Goal: Information Seeking & Learning: Learn about a topic

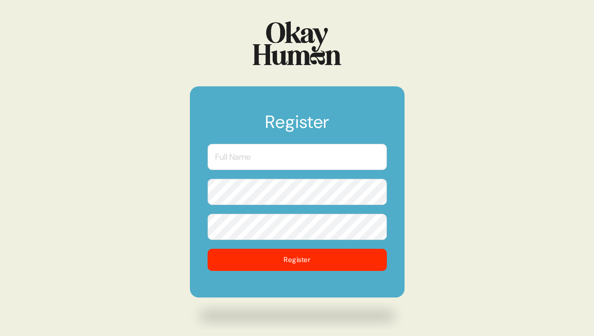
drag, startPoint x: 297, startPoint y: 166, endPoint x: 277, endPoint y: 138, distance: 34.4
click at [297, 166] on input "text" at bounding box center [297, 157] width 179 height 26
click at [289, 64] on img at bounding box center [297, 43] width 89 height 44
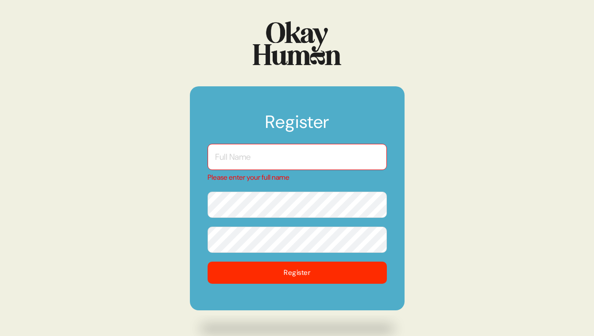
click at [284, 55] on img at bounding box center [297, 43] width 89 height 44
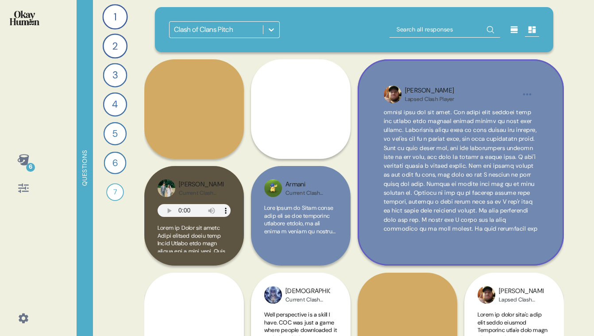
scroll to position [209, 0]
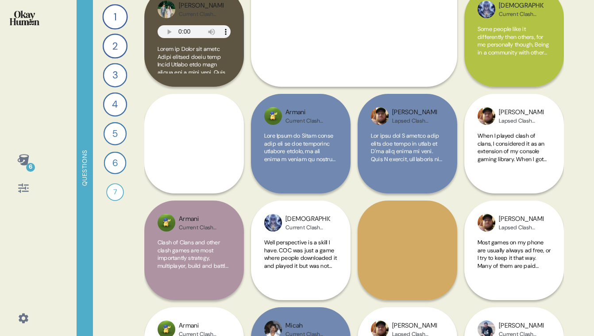
scroll to position [180, 0]
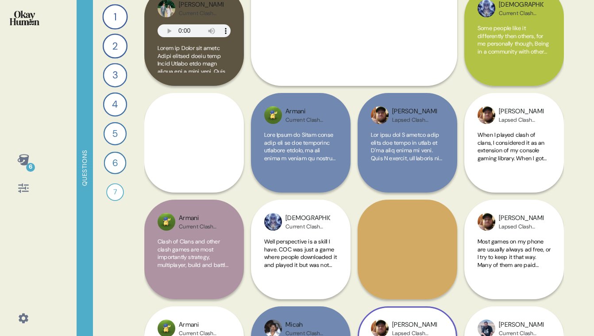
click at [414, 262] on div "[PERSON_NAME] Clash Player I think clash of clans and clash Royale are definite…" at bounding box center [408, 249] width 100 height 313
click at [417, 243] on div "[PERSON_NAME] Clash Player I think clash of clans and clash Royale are definite…" at bounding box center [408, 249] width 100 height 313
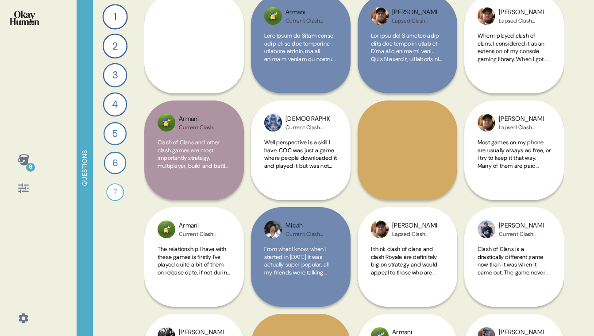
scroll to position [341, 0]
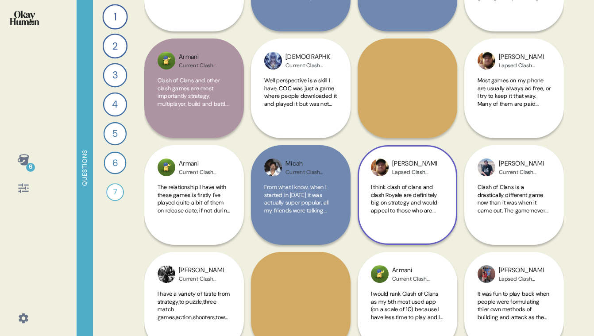
drag, startPoint x: 396, startPoint y: 97, endPoint x: 392, endPoint y: 96, distance: 4.4
click at [396, 97] on div "[PERSON_NAME] Clash Player I think clash of clans and clash Royale are definite…" at bounding box center [408, 88] width 100 height 313
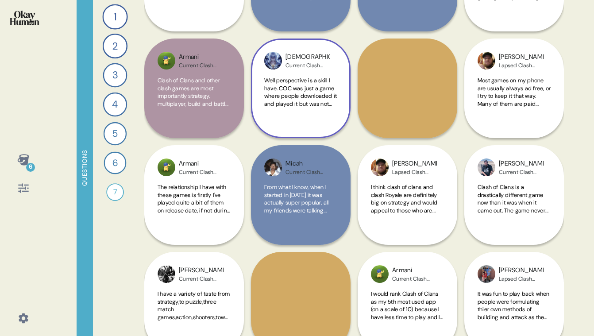
click at [303, 90] on span "Well perspective is a skill I have. COC was just a game where people downloaded…" at bounding box center [300, 189] width 73 height 225
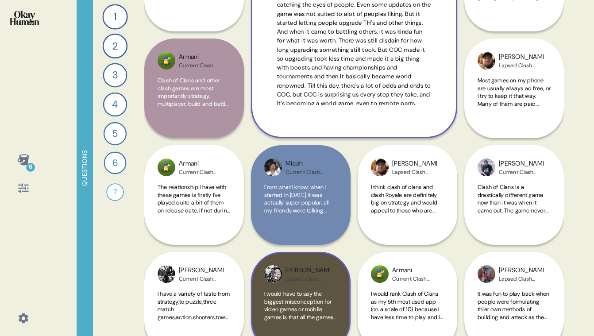
click at [329, 293] on span "I would have to say the biggest misconception for video games or mobile games i…" at bounding box center [300, 305] width 73 height 31
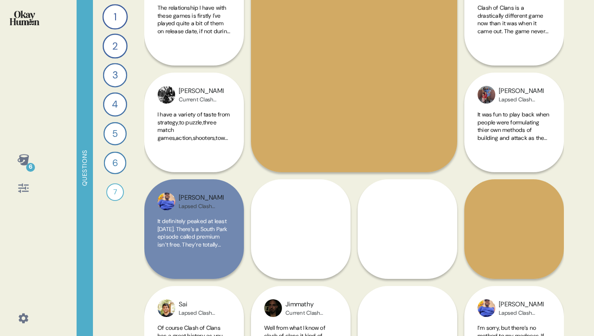
scroll to position [484, 0]
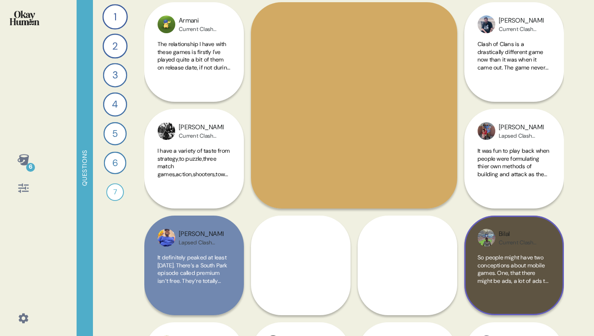
click at [528, 275] on span "So people might have two conceptions about mobile games. One, that there might …" at bounding box center [514, 316] width 72 height 124
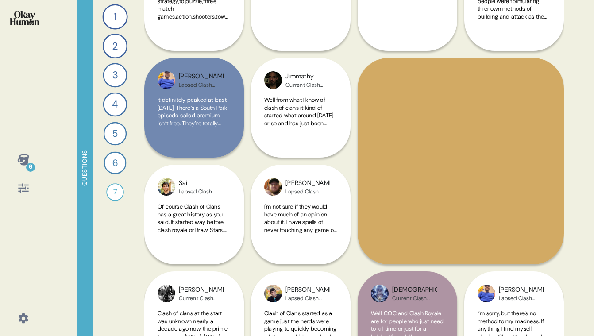
scroll to position [643, 0]
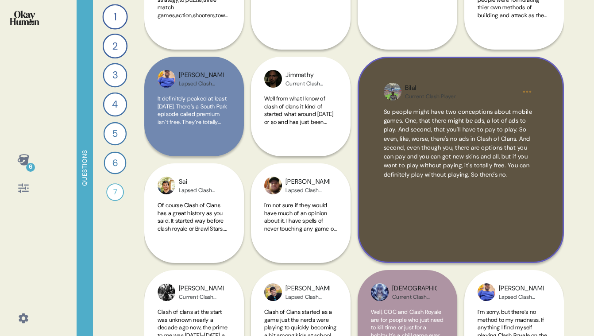
click at [485, 193] on div "So people might have two conceptions about mobile games. One, that there might …" at bounding box center [461, 172] width 154 height 129
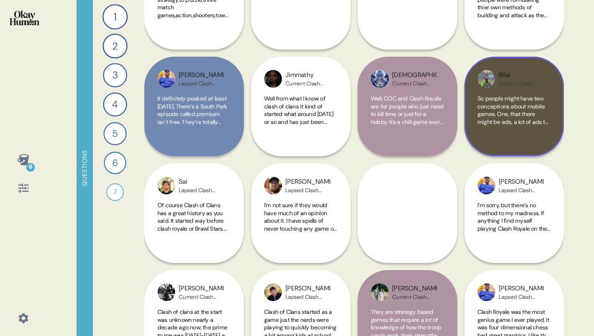
click at [505, 135] on div "So people might have two conceptions about mobile games. One, that there might …" at bounding box center [514, 119] width 73 height 48
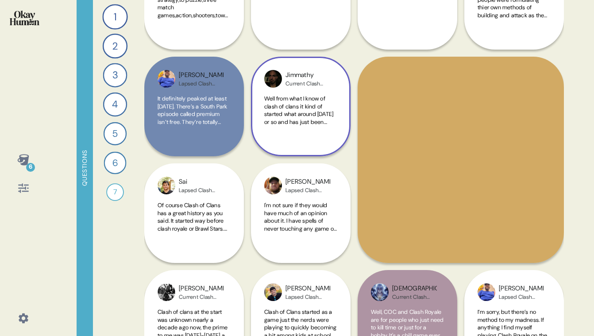
click at [334, 78] on div "Jimmathy Current Clash Player" at bounding box center [300, 79] width 73 height 18
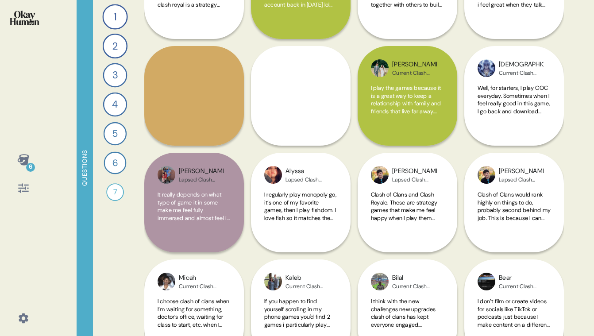
scroll to position [1920, 0]
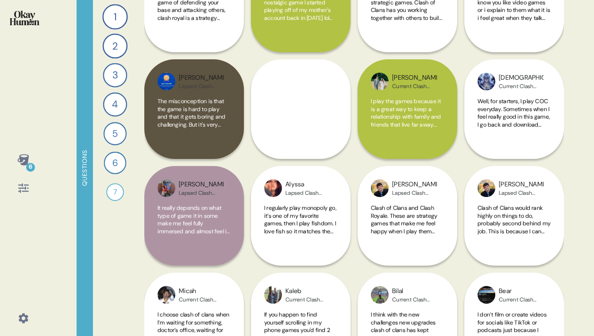
click at [216, 122] on span "The misconception is that the game is hard to play and that it gets boring and …" at bounding box center [193, 135] width 70 height 77
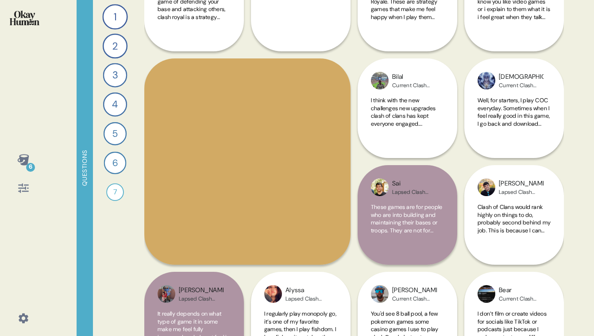
scroll to position [1922, 0]
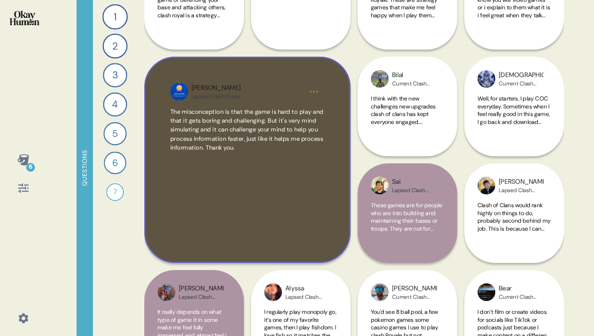
click at [292, 218] on div "The misconception is that the game is hard to play and that it gets boring and …" at bounding box center [247, 172] width 154 height 129
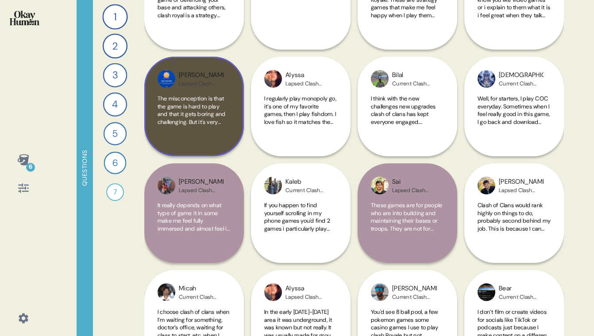
click at [231, 124] on div "[PERSON_NAME] Clash Player The misconception is that the game is hard to play a…" at bounding box center [194, 107] width 100 height 100
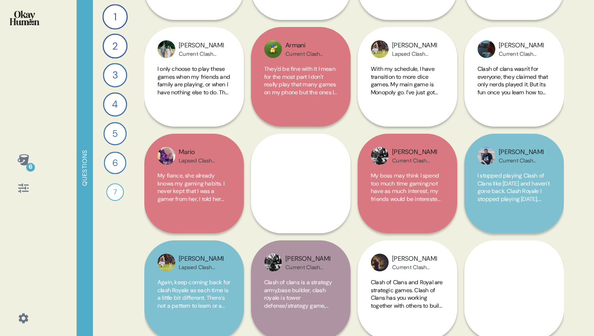
scroll to position [1412, 0]
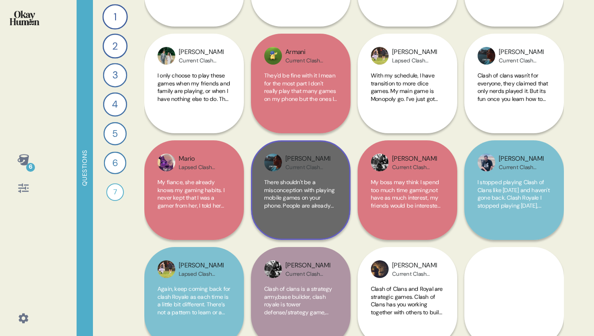
click at [305, 173] on div "[PERSON_NAME] Current Clash Player There shouldn't be a misconception with play…" at bounding box center [301, 190] width 100 height 100
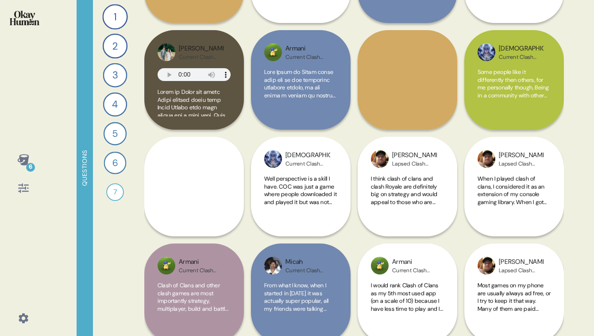
scroll to position [103, 0]
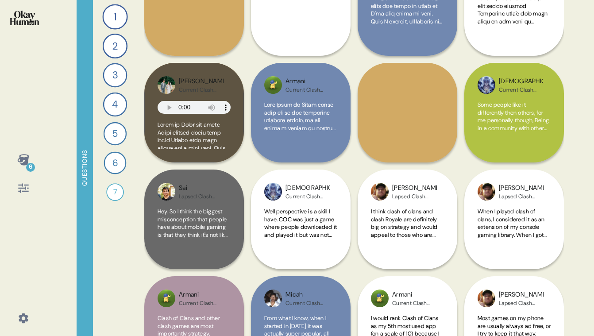
click at [200, 213] on span "Hey. So I think the biggest misconception that people have about mobile gaming …" at bounding box center [194, 312] width 72 height 209
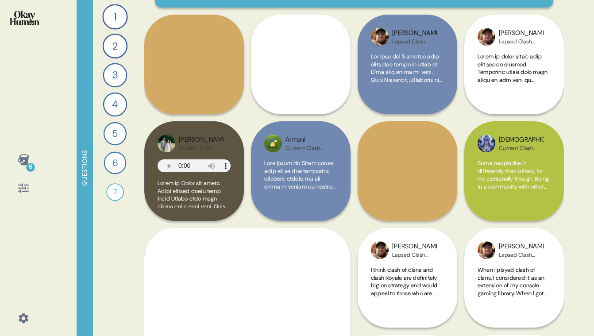
scroll to position [0, 0]
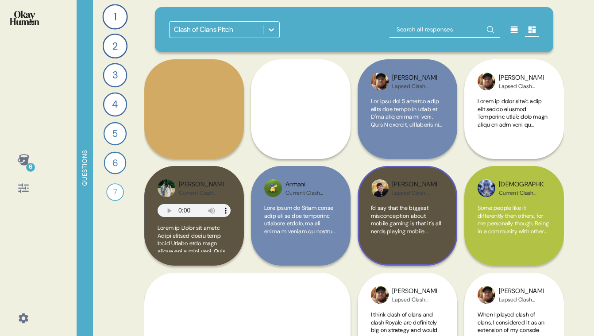
click at [425, 193] on div "Lapsed Clash Player" at bounding box center [414, 192] width 45 height 7
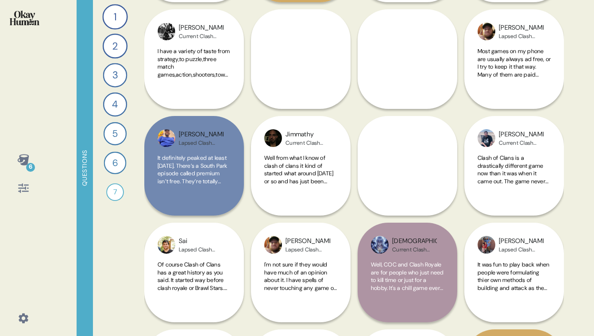
scroll to position [600, 0]
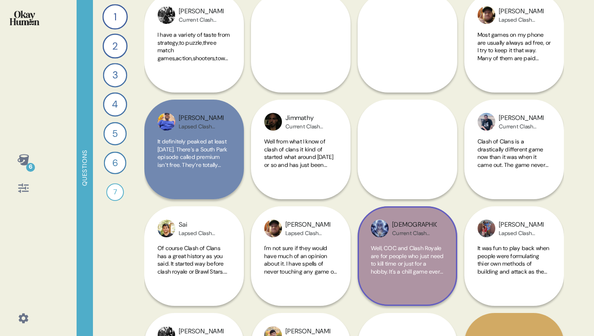
click at [410, 165] on div "Isaiah Current Clash Player Well, COC and Clash Royale are for people who just …" at bounding box center [408, 203] width 100 height 206
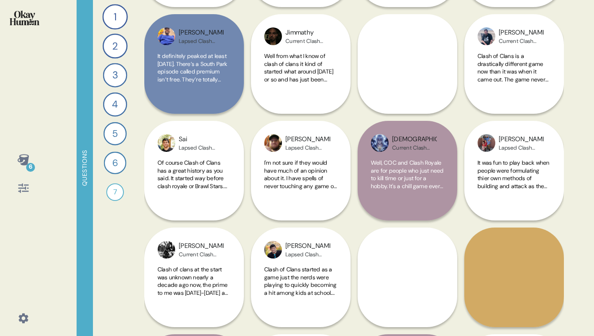
scroll to position [684, 0]
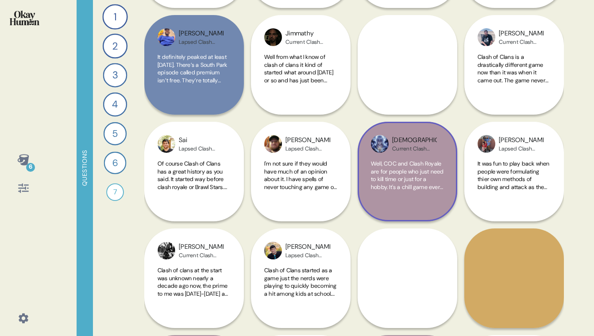
click at [415, 86] on div "Isaiah Current Clash Player Well, COC and Clash Royale are for people who just …" at bounding box center [408, 118] width 100 height 206
click at [431, 74] on div "Isaiah Current Clash Player Well, COC and Clash Royale are for people who just …" at bounding box center [408, 118] width 100 height 206
click at [392, 77] on div "Isaiah Current Clash Player Well, COC and Clash Royale are for people who just …" at bounding box center [408, 118] width 100 height 206
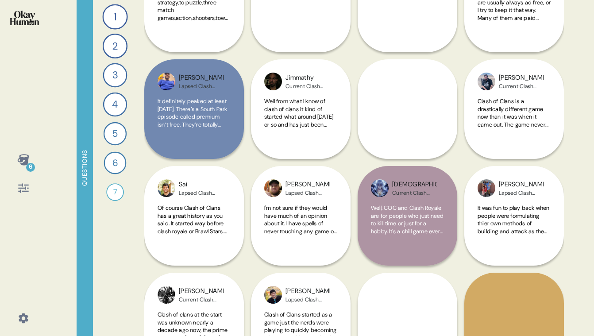
scroll to position [609, 0]
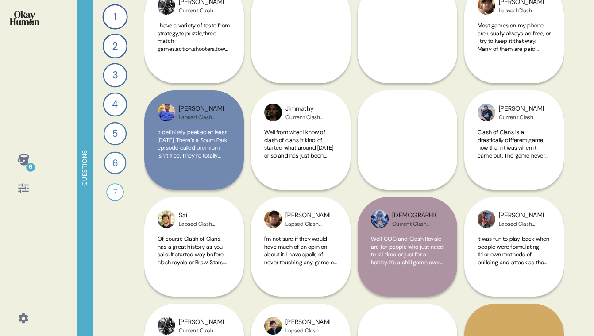
click at [574, 145] on div "6 Questions 1 What mobile games do you play regularly, and which ones do you ke…" at bounding box center [297, 168] width 594 height 336
click at [405, 146] on div "Isaiah Current Clash Player Well, COC and Clash Royale are for people who just …" at bounding box center [408, 193] width 100 height 206
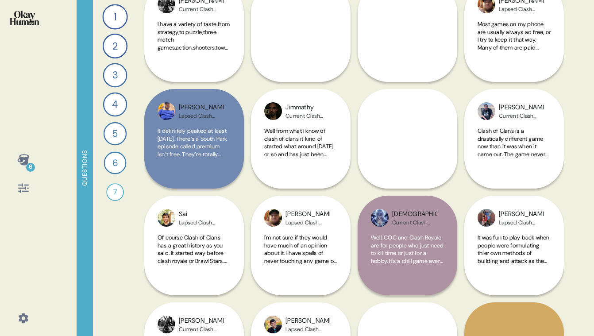
click at [298, 124] on div "Clash of Clans Pitch [PERSON_NAME] Clash Player Of course Clash of Clans has a …" at bounding box center [354, 168] width 420 height 336
click at [505, 226] on div "Bilal Current Clash Player So people might have two conceptions about mobile ga…" at bounding box center [514, 245] width 100 height 313
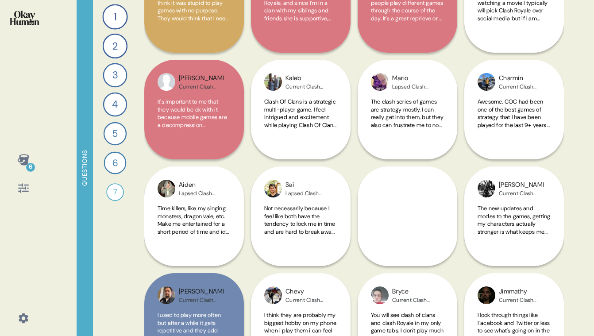
scroll to position [2987, 0]
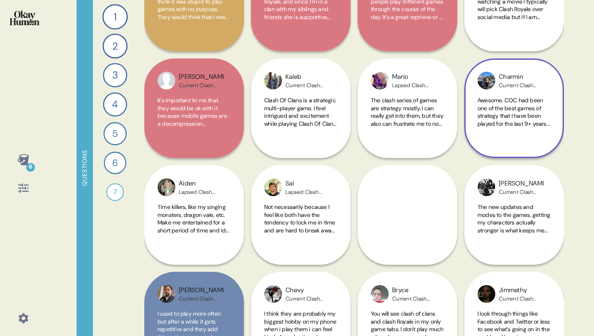
click at [481, 119] on span "Awesome. COC had been one of the best games of strategy that I have been played…" at bounding box center [514, 127] width 72 height 62
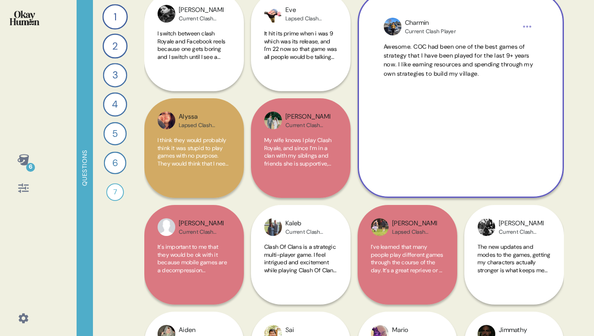
scroll to position [2816, 0]
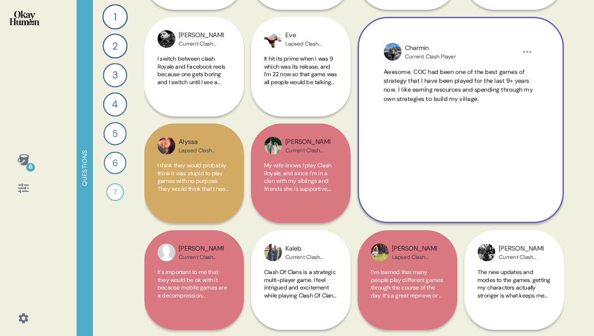
click at [392, 51] on img at bounding box center [393, 52] width 18 height 18
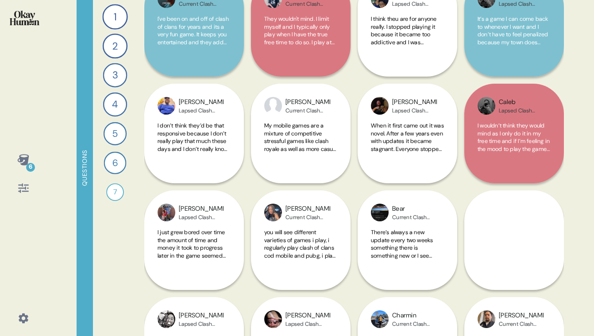
scroll to position [3820, 0]
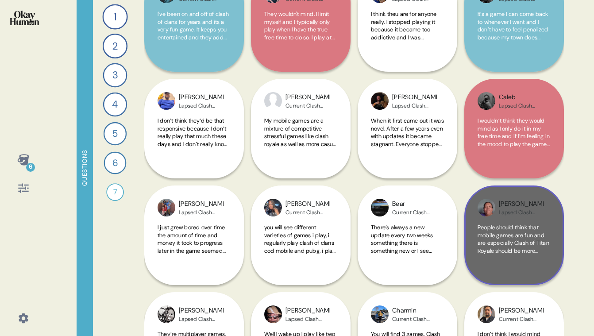
click at [529, 227] on span "People should think that mobile games are fun and are especially Clash of Titan…" at bounding box center [514, 246] width 72 height 46
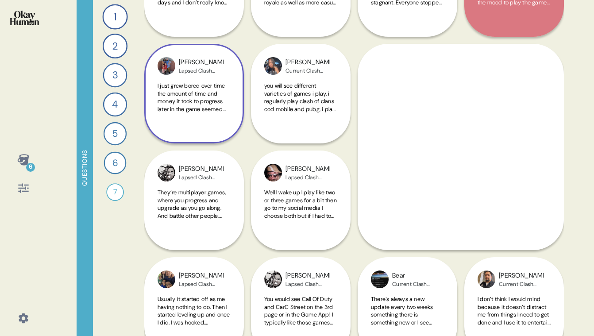
scroll to position [3964, 0]
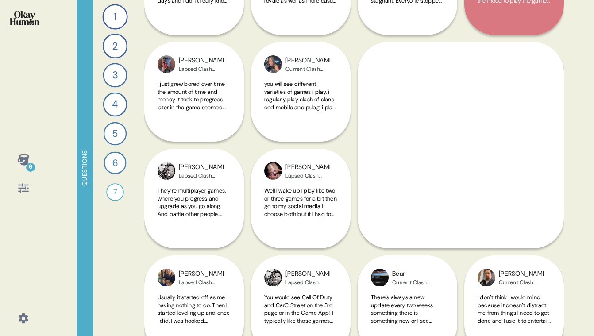
click at [116, 221] on div "1 What mobile games do you play regularly, and which ones do you keep but play …" at bounding box center [115, 168] width 44 height 336
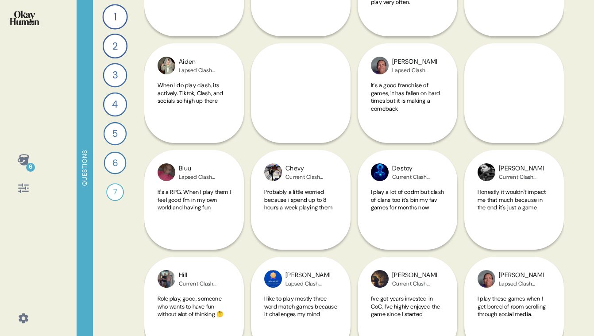
scroll to position [6201, 0]
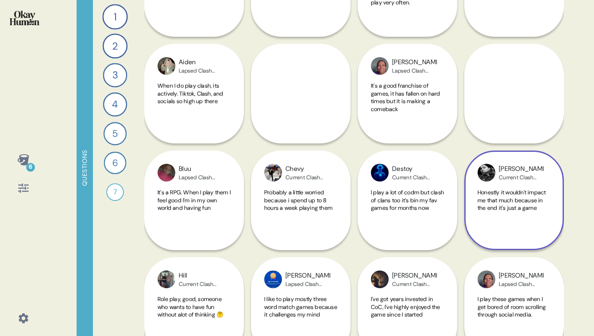
click at [501, 112] on div "[PERSON_NAME] Current Clash Player Honestly it wouldn't impact me that much bec…" at bounding box center [514, 147] width 100 height 206
click at [512, 97] on div "[PERSON_NAME] Current Clash Player Honestly it wouldn't impact me that much bec…" at bounding box center [514, 147] width 100 height 206
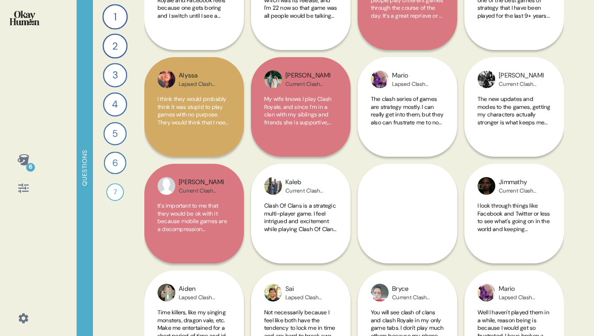
scroll to position [2885, 0]
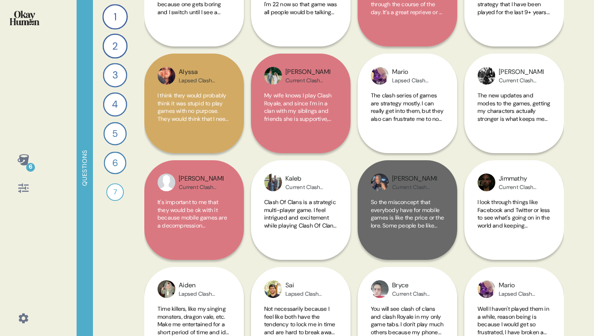
click at [409, 219] on span "So the misconcept that everybody have for mobile games is like the price or the…" at bounding box center [407, 229] width 73 height 62
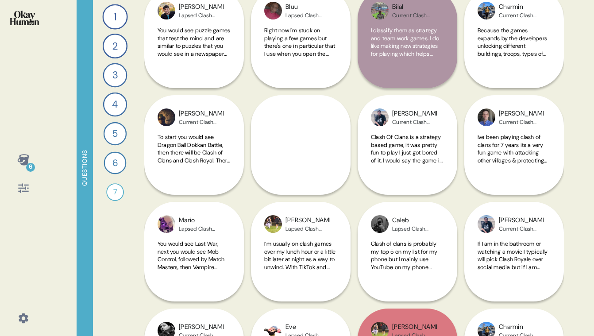
scroll to position [2519, 0]
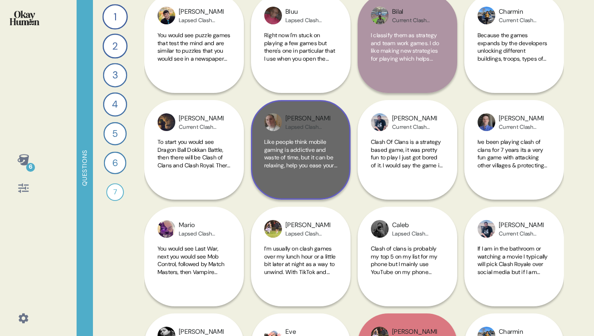
click at [293, 171] on div "Like people think mobile gaming is addictive and waste of time, but it can be r…" at bounding box center [300, 162] width 73 height 48
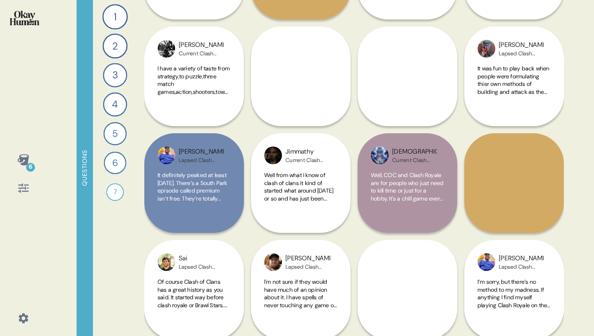
scroll to position [557, 0]
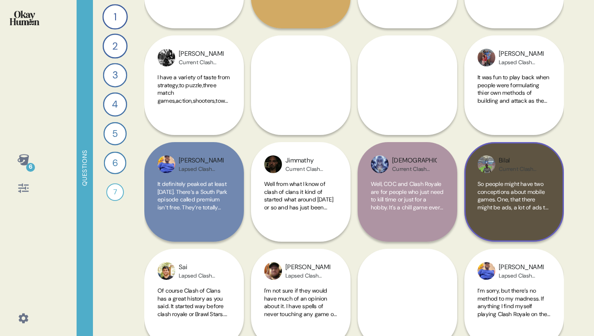
click at [521, 212] on div "So people might have two conceptions about mobile games. One, that there might …" at bounding box center [514, 204] width 73 height 48
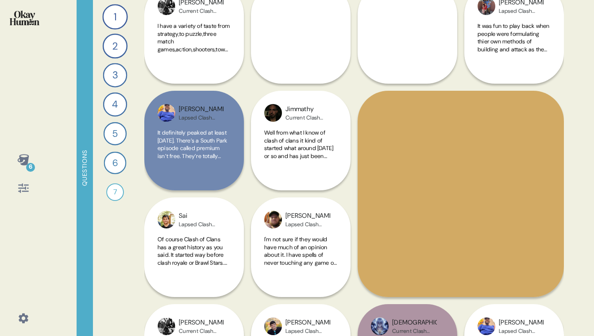
scroll to position [609, 0]
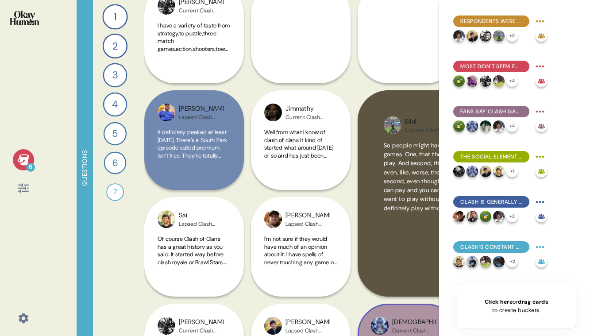
click at [405, 231] on div "So people might have two conceptions about mobile games. One, that there might …" at bounding box center [461, 205] width 154 height 129
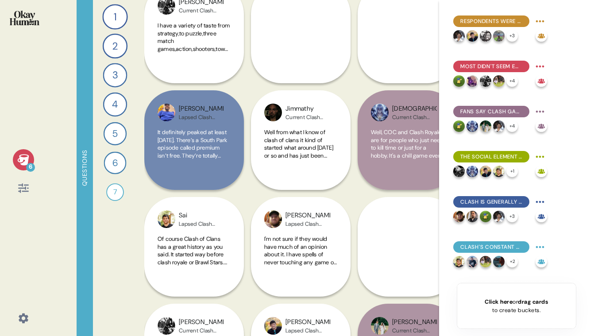
click at [358, 175] on div "Isaiah Current Clash Player Well, COC and Clash Royale are for people who just …" at bounding box center [408, 140] width 100 height 100
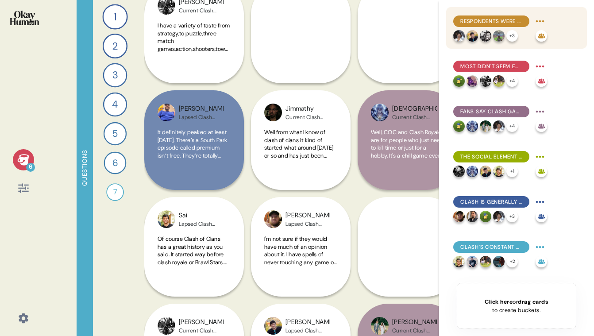
click at [481, 19] on span "Respondents were clearly aware of negative stereotypes and had arguments ready." at bounding box center [491, 21] width 62 height 8
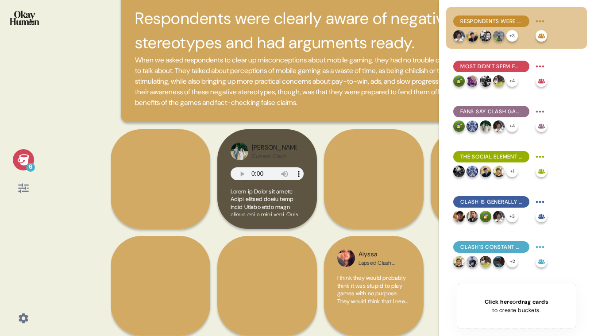
scroll to position [43, 0]
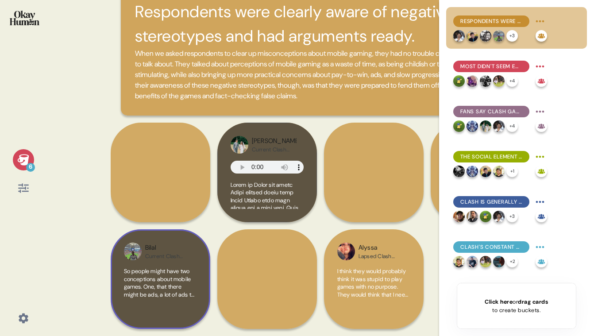
click at [166, 291] on span "So people might have two conceptions about mobile games. One, that there might …" at bounding box center [160, 329] width 72 height 124
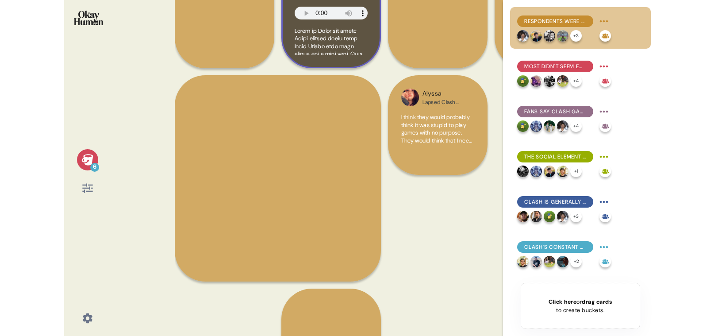
scroll to position [0, 0]
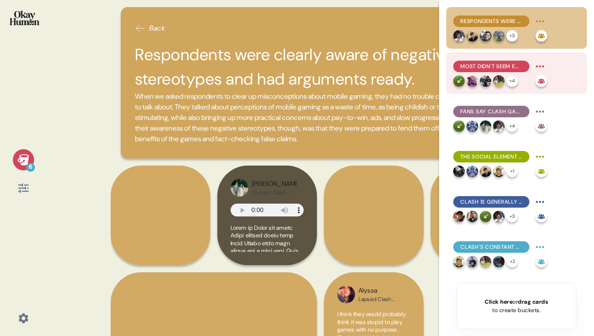
click at [463, 70] on div "Most didn't seem embarrassed to be known as mobile gamers, though with an aster…" at bounding box center [491, 67] width 76 height 12
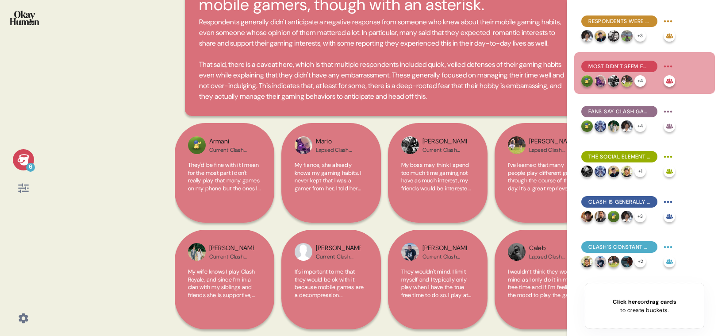
scroll to position [96, 0]
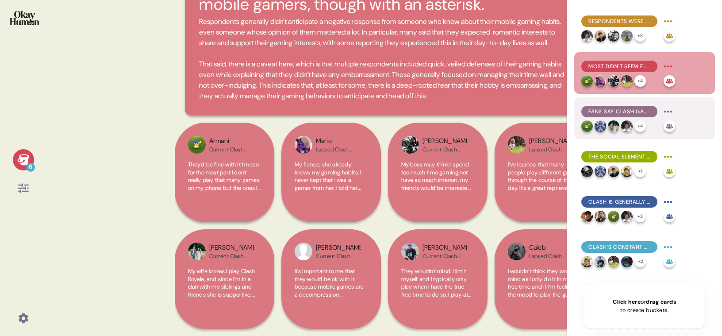
click at [593, 108] on span "Fans say Clash games have high skill ceilings, long timelines, and different em…" at bounding box center [620, 112] width 62 height 8
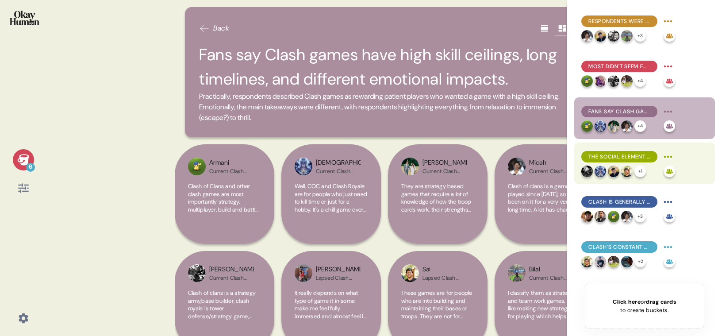
click at [593, 159] on span "The social element is absolutely crucial, according to both current & lapsed pl…" at bounding box center [620, 157] width 62 height 8
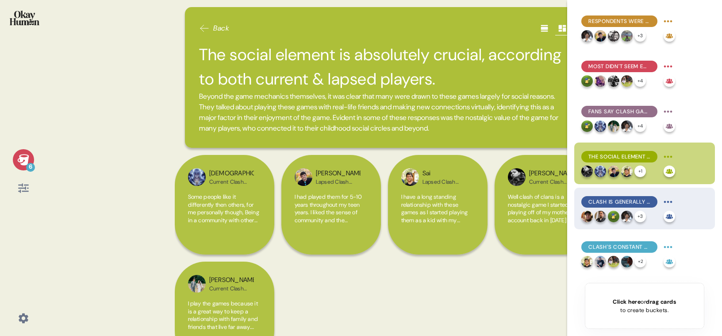
click at [593, 201] on span "Clash is generally seen as 10-ish years past its prime for gameplay and social …" at bounding box center [620, 202] width 62 height 8
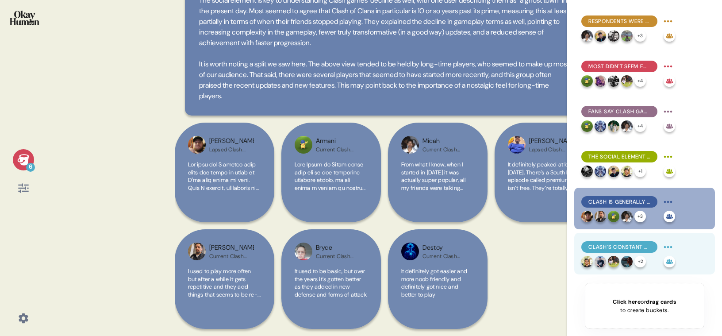
click at [593, 245] on span "Clash's constant updates, idle features, & sunk cost effects mean many never tr…" at bounding box center [620, 247] width 62 height 8
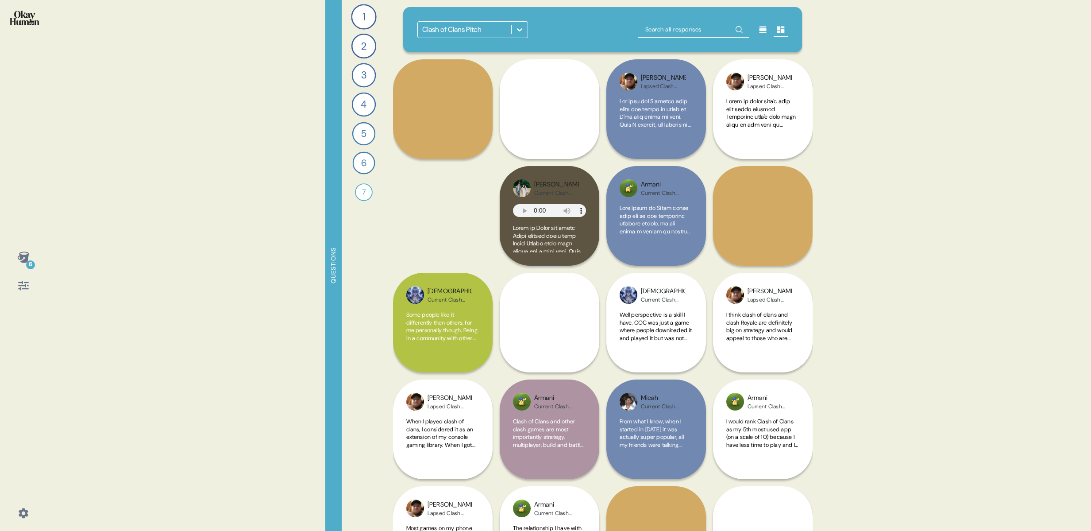
scroll to position [0, 0]
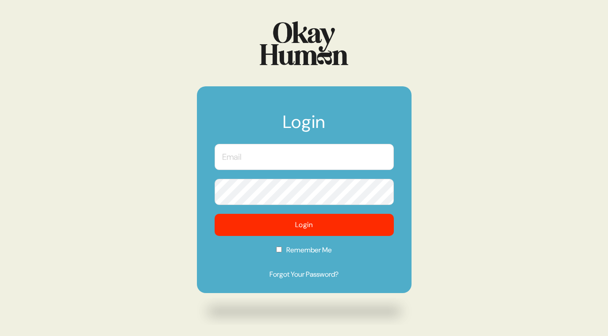
click at [228, 163] on input "text" at bounding box center [304, 157] width 179 height 26
type input "[EMAIL_ADDRESS][DOMAIN_NAME]"
click at [215, 214] on button "Login" at bounding box center [304, 225] width 179 height 22
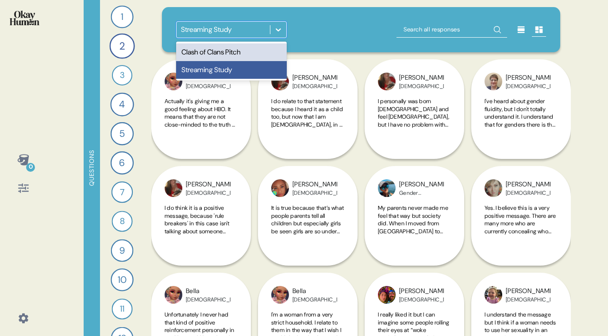
click at [211, 26] on div "Streaming Study" at bounding box center [206, 29] width 51 height 11
click at [226, 53] on div "Clash of Clans Pitch" at bounding box center [231, 52] width 111 height 18
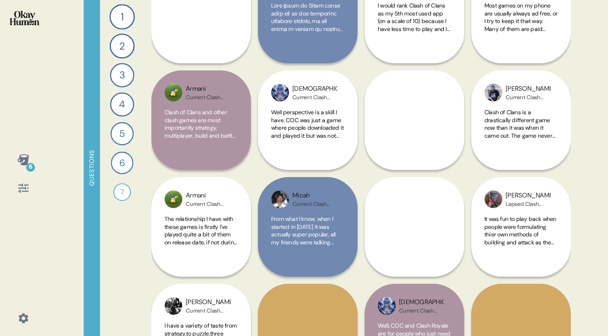
scroll to position [424, 0]
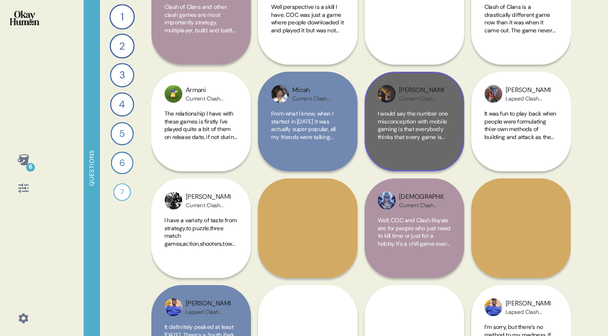
click at [405, 131] on span "I would say the number one misconception with mobile gaming is that everybody t…" at bounding box center [414, 179] width 73 height 139
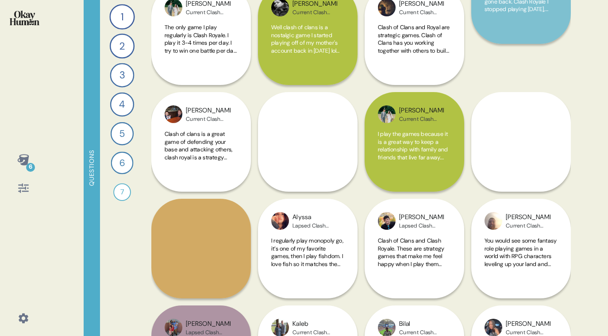
scroll to position [1742, 0]
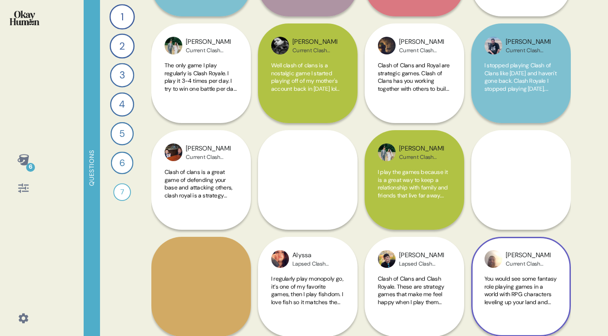
click at [524, 193] on div "Kyle Current Clash Player You would see some fantasy role playing games in a wo…" at bounding box center [521, 179] width 100 height 313
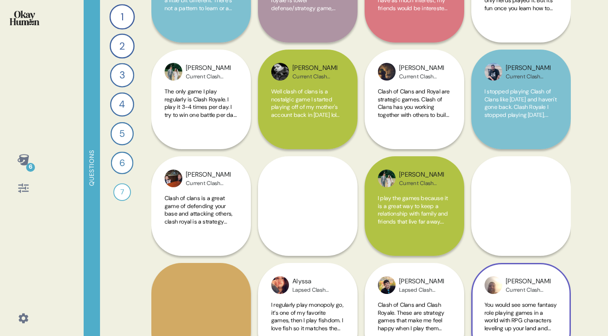
click at [534, 195] on div "Kyle Current Clash Player You would see some fantasy role playing games in a wo…" at bounding box center [521, 206] width 100 height 313
drag, startPoint x: 534, startPoint y: 195, endPoint x: 529, endPoint y: 194, distance: 4.9
click at [534, 195] on div "Kyle Current Clash Player You would see some fantasy role playing games in a wo…" at bounding box center [521, 206] width 100 height 313
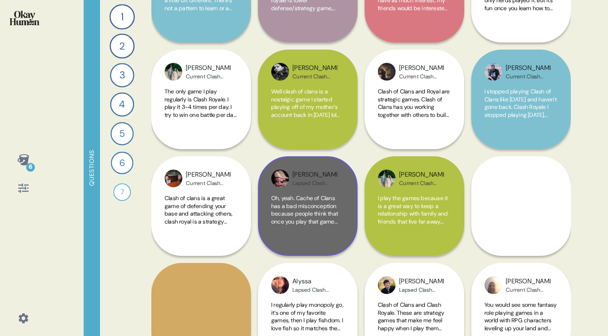
click at [319, 213] on span "Oh, yeah. Cache of Clans has a bad misconception because people think that once…" at bounding box center [306, 232] width 70 height 77
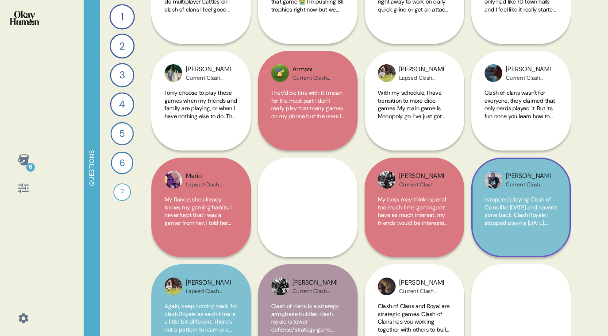
scroll to position [1391, 0]
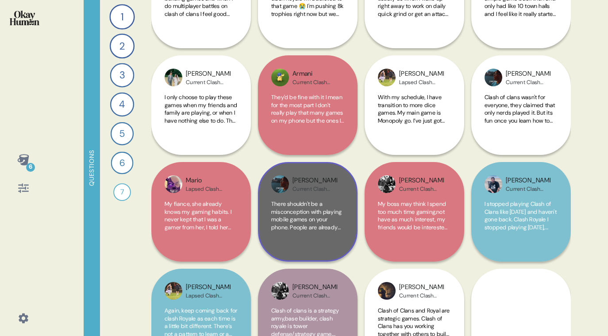
click at [307, 219] on span "There shouldn't be a misconception with playing mobile games on your phone. Peo…" at bounding box center [307, 246] width 72 height 93
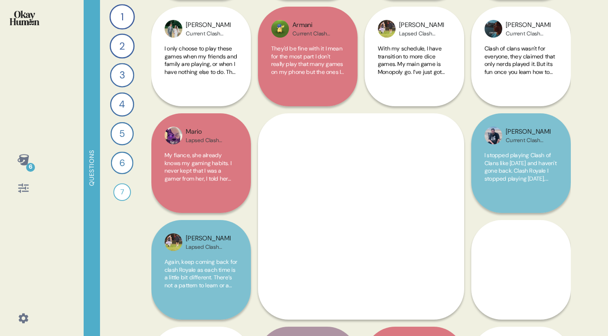
scroll to position [1456, 0]
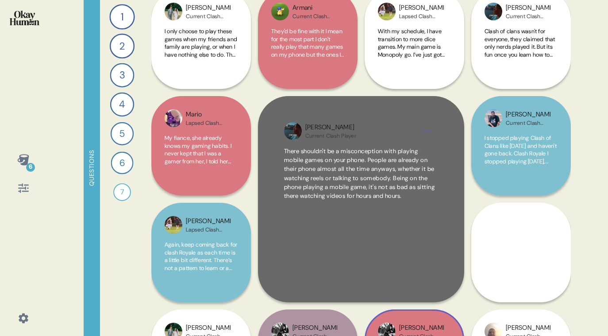
click at [386, 212] on div "There shouldn't be a misconception with playing mobile games on your phone. Peo…" at bounding box center [361, 211] width 154 height 129
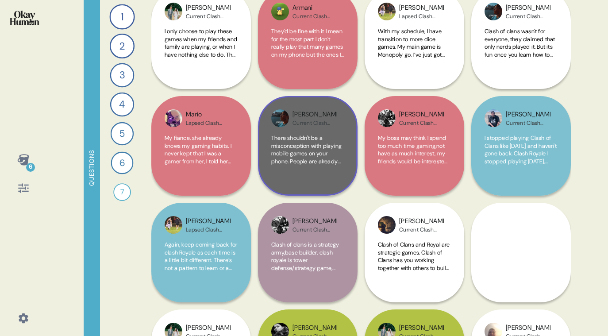
drag, startPoint x: 331, startPoint y: 171, endPoint x: 357, endPoint y: 169, distance: 26.6
click at [331, 171] on div "There shouldn't be a misconception with playing mobile games on your phone. Peo…" at bounding box center [307, 158] width 73 height 48
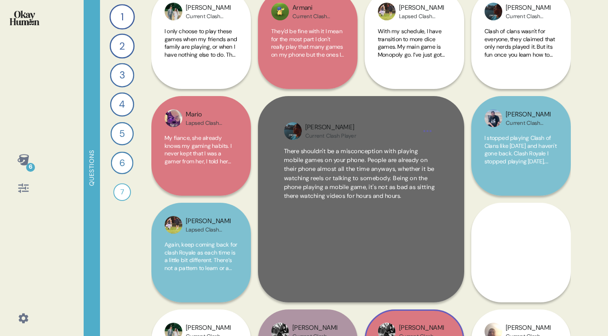
click at [422, 228] on div "There shouldn't be a misconception with playing mobile games on your phone. Peo…" at bounding box center [361, 211] width 154 height 129
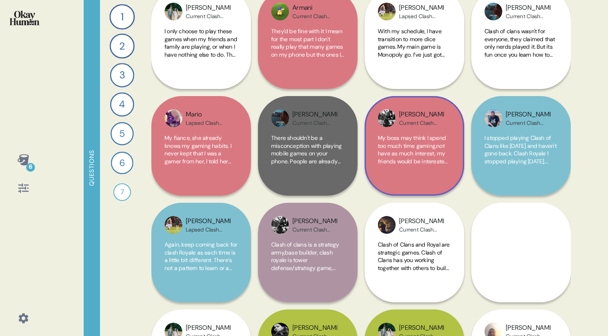
drag, startPoint x: 342, startPoint y: 183, endPoint x: 368, endPoint y: 185, distance: 26.2
click at [342, 183] on div "[PERSON_NAME] Current Clash Player There shouldn't be a misconception with play…" at bounding box center [308, 146] width 100 height 100
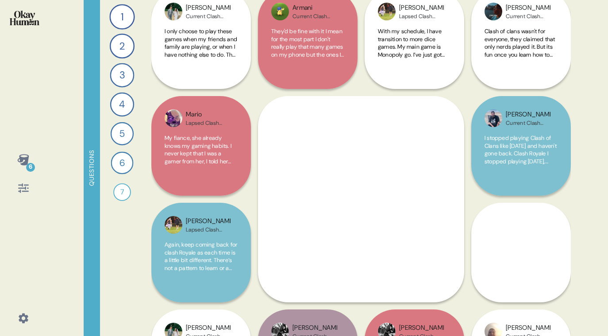
click at [560, 196] on div "6 Questions 1 What mobile games do you play regularly, and which ones do you ke…" at bounding box center [304, 168] width 608 height 336
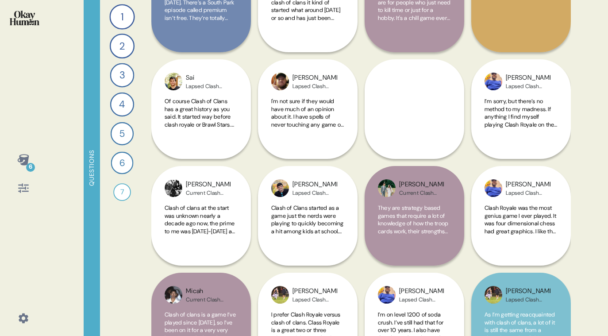
scroll to position [735, 0]
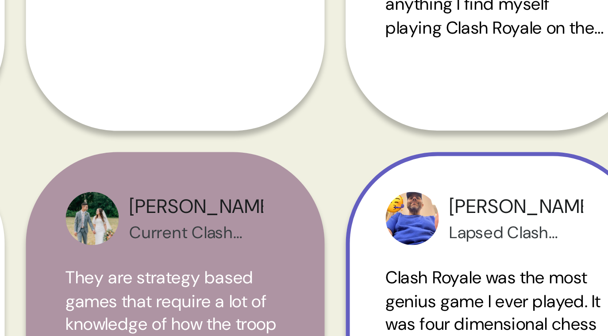
click at [496, 198] on img at bounding box center [494, 200] width 18 height 18
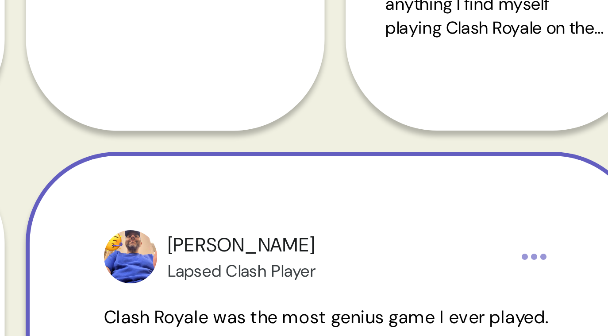
click at [401, 212] on img at bounding box center [400, 213] width 18 height 18
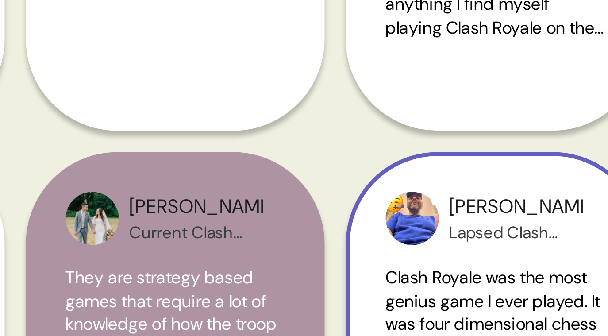
click at [514, 205] on div "Lapsed Clash Player" at bounding box center [528, 204] width 45 height 7
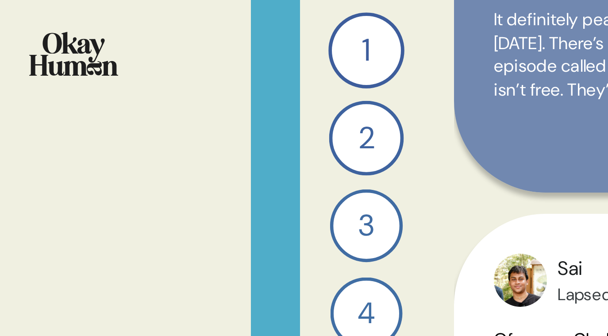
click at [175, 83] on html "6 Questions 1 What mobile games do you play regularly, and which ones do you ke…" at bounding box center [304, 168] width 608 height 336
click at [79, 69] on html "6 Questions 1 What mobile games do you play regularly, and which ones do you ke…" at bounding box center [304, 168] width 608 height 336
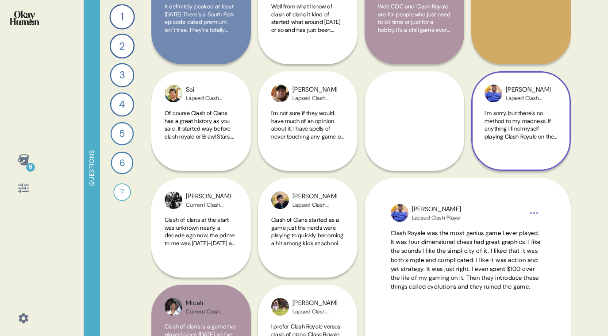
click at [555, 95] on div "Jonathan Lapsed Clash Player" at bounding box center [521, 94] width 73 height 18
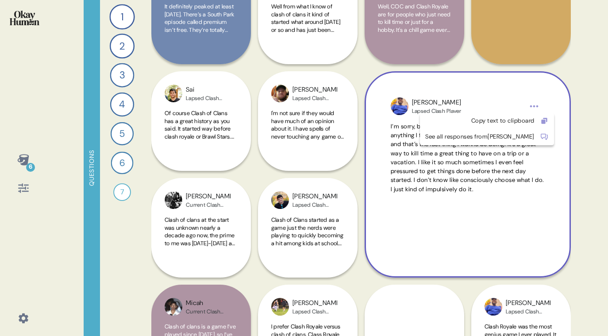
click at [535, 107] on html "6 Questions 1 What mobile games do you play regularly, and which ones do you ke…" at bounding box center [304, 168] width 608 height 336
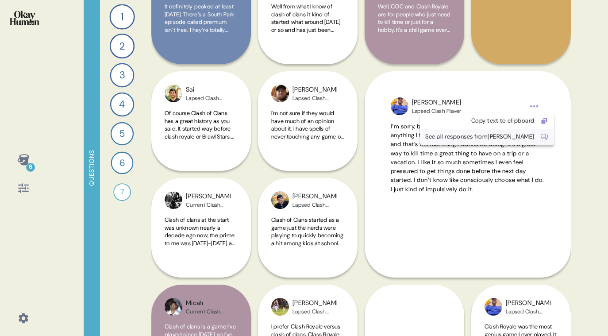
click at [466, 137] on div "See all responses from Jonathan" at bounding box center [479, 136] width 109 height 9
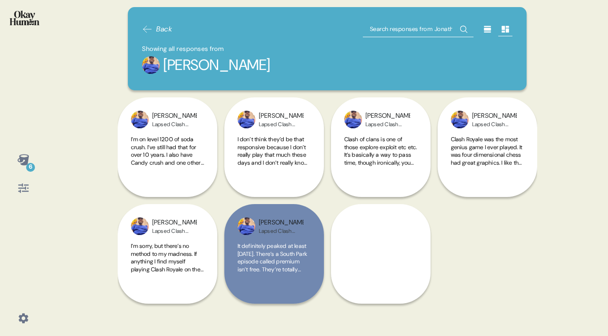
click at [155, 28] on span "Back" at bounding box center [157, 29] width 30 height 11
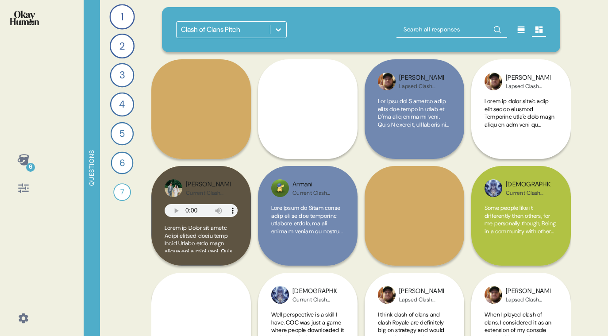
click at [447, 27] on input "text" at bounding box center [452, 30] width 111 height 16
type input "alyssa"
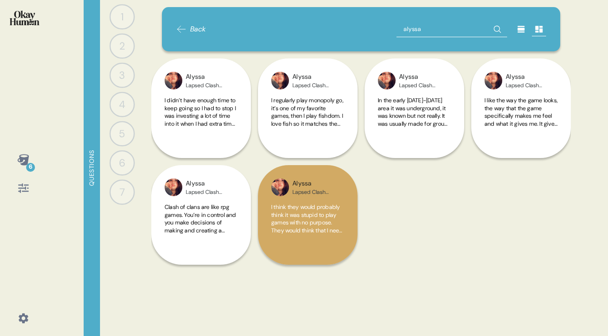
click at [429, 31] on input "alyssa" at bounding box center [452, 29] width 111 height 16
type input "eli"
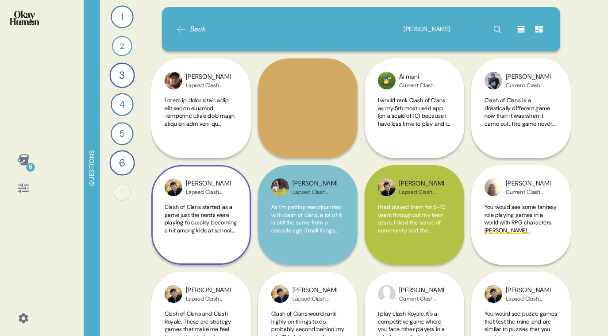
click at [181, 188] on img at bounding box center [174, 187] width 18 height 18
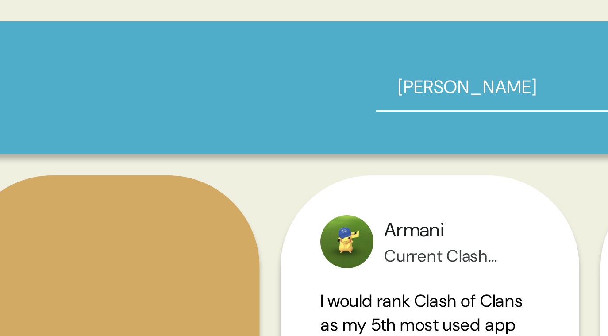
click at [415, 30] on input "eli" at bounding box center [452, 29] width 111 height 16
click at [414, 31] on input "eli" at bounding box center [452, 29] width 111 height 16
type input "mario"
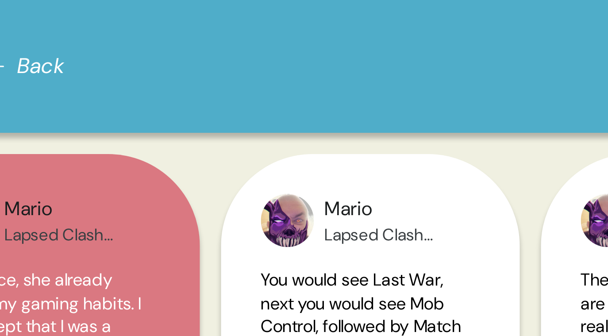
scroll to position [0, 0]
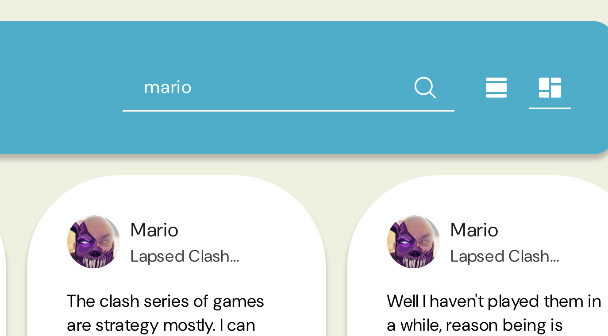
click at [477, 29] on input "mario" at bounding box center [452, 29] width 111 height 16
type input "sai"
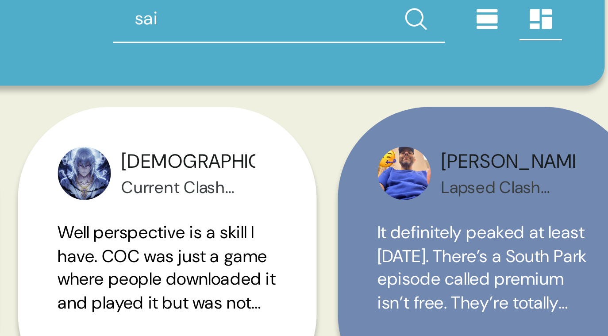
click at [415, 29] on input "sai" at bounding box center [452, 29] width 111 height 16
type input "victor"
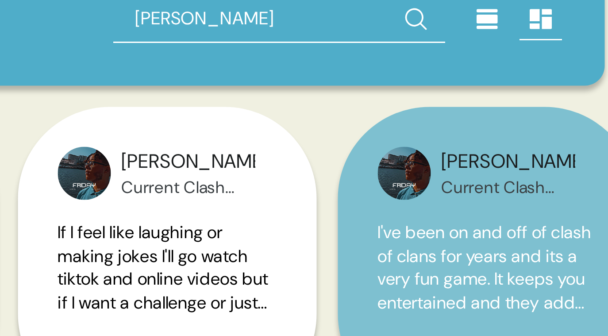
scroll to position [2, 0]
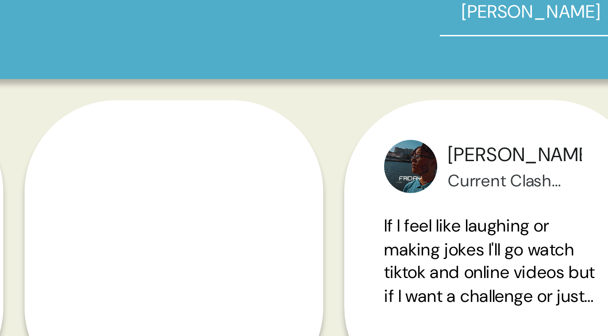
click at [414, 25] on input "victor" at bounding box center [452, 27] width 111 height 16
type input "michael"
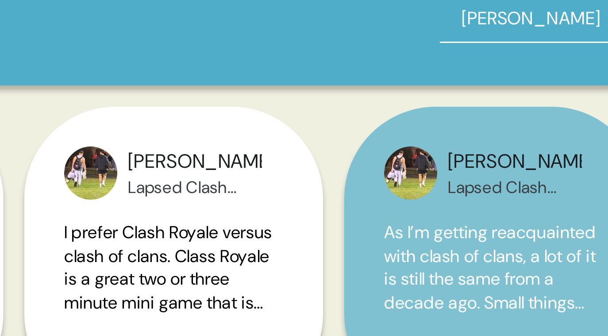
scroll to position [0, 0]
click at [424, 31] on input "michael" at bounding box center [452, 29] width 111 height 16
paste input "think all these games are for people with too much time on their hands and mone…"
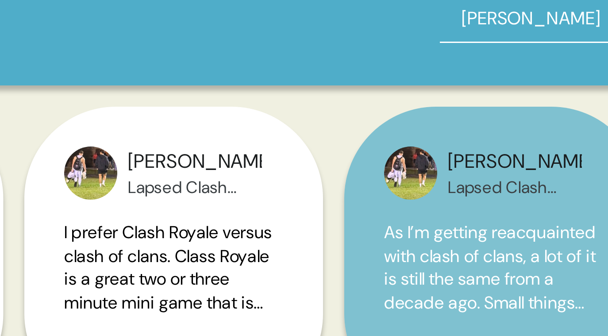
type input "think all these games are for people with too much time on their hands and mone…"
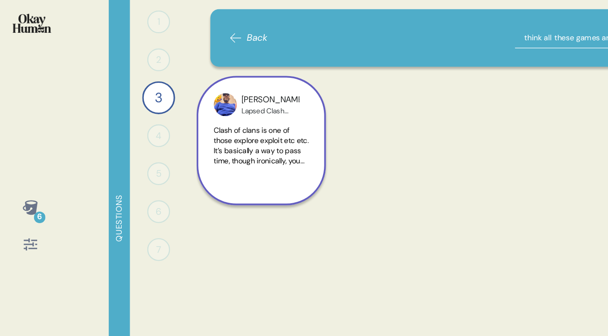
click at [204, 108] on span "Clash of clans is one of those explore exploit etc etc. It’s basically a way to…" at bounding box center [201, 123] width 73 height 54
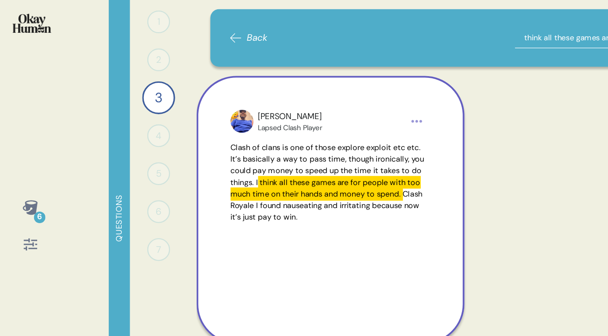
click at [407, 31] on input "think all these games are for people with too much time on their hands and mone…" at bounding box center [452, 29] width 111 height 16
click at [409, 29] on input "think all these games are for people with too much time on their hands and mone…" at bounding box center [452, 29] width 111 height 16
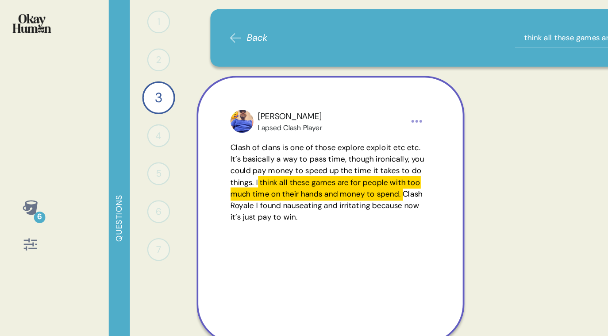
paste input "I have less time to play and I have to play a while to really get into it it's …"
type input "I have less time to play and I have to play a while to really get into it it's …"
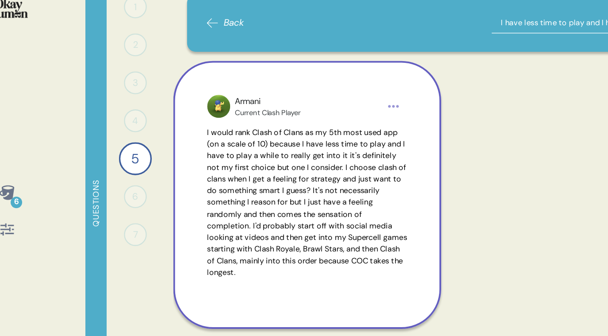
click at [267, 172] on span "I would rank Clash of Clans as my 5th most used app (on a scale of 10) because …" at bounding box center [254, 167] width 154 height 116
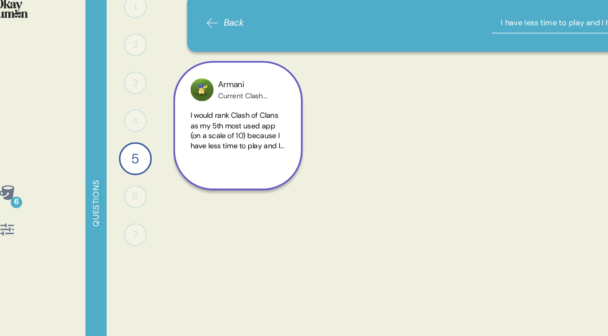
click at [194, 107] on span "I would rank Clash of Clans as my 5th most used app (on a scale of 10) because …" at bounding box center [201, 189] width 73 height 186
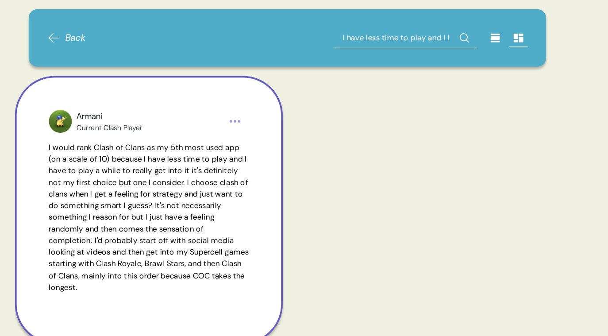
drag, startPoint x: 447, startPoint y: 34, endPoint x: 442, endPoint y: 31, distance: 5.8
click at [447, 34] on input "I have less time to play and I have to play a while to really get into it it's …" at bounding box center [452, 29] width 111 height 16
drag, startPoint x: 468, startPoint y: 27, endPoint x: 527, endPoint y: 31, distance: 58.5
click at [527, 31] on div "I have less time to play and I have to play a while to really get into it it's …" at bounding box center [472, 29] width 150 height 16
type input "I have less time to pla"
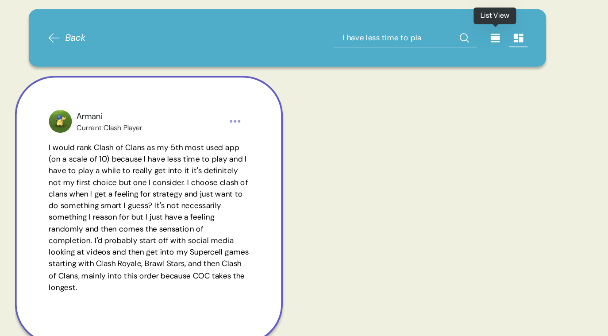
scroll to position [0, 0]
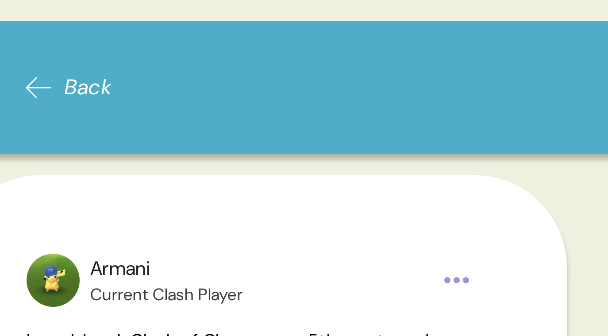
click at [217, 30] on div "Back I have less time to pla" at bounding box center [361, 29] width 370 height 16
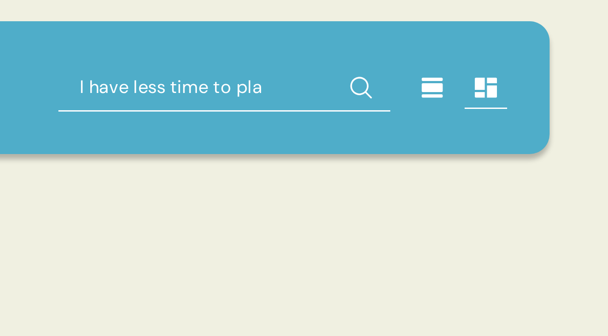
click at [474, 29] on input "I have less time to pla" at bounding box center [452, 29] width 111 height 16
paste input "one of the big misconceptions is that they're always a waste of time and a hole…"
type input "one of the big misconceptions is that they're always a waste of time and a hole…"
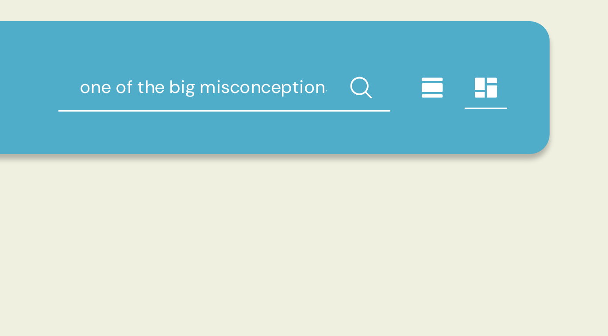
scroll to position [0, 223]
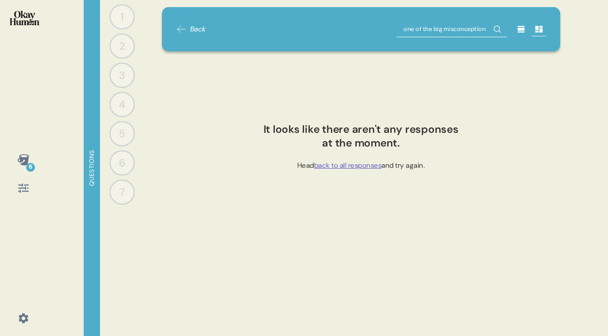
click at [420, 33] on input "one of the big misconceptions is that they're always a waste of time and a hole…" at bounding box center [452, 29] width 111 height 16
type input "throw our time"
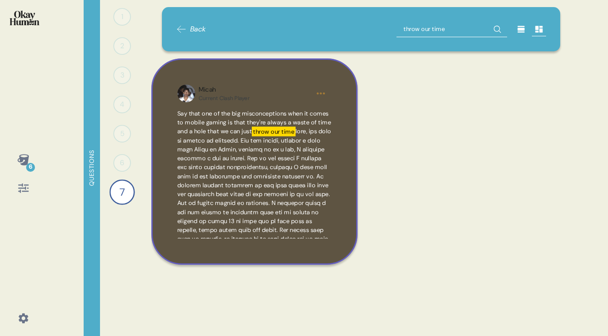
click at [221, 100] on div "Current Clash Player" at bounding box center [224, 98] width 51 height 7
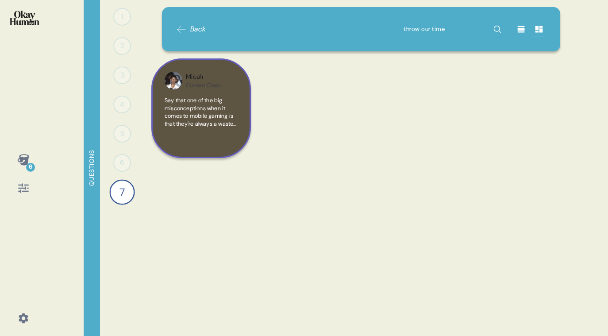
click at [179, 84] on img at bounding box center [174, 81] width 18 height 18
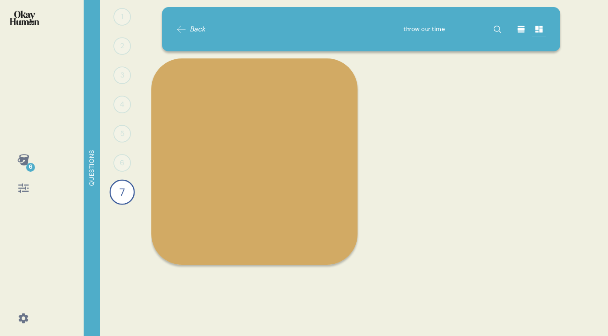
click at [429, 35] on input "throw our time" at bounding box center [452, 29] width 111 height 16
type input "micah"
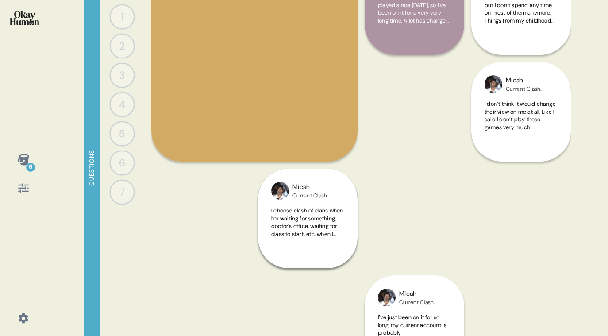
scroll to position [0, 0]
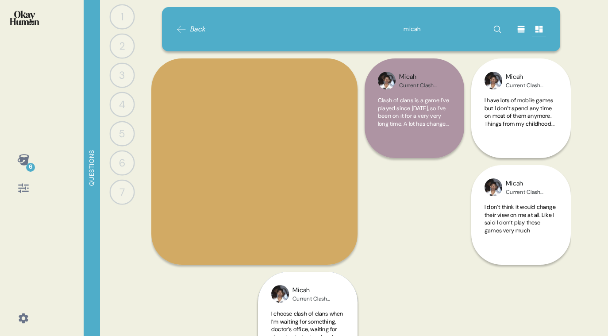
click at [420, 30] on input "micah" at bounding box center [452, 29] width 111 height 16
paste input "I stopped playing because it was taking too much time away from me where I coul…"
type input "I stopped playing because it was taking too much time away from me where I coul…"
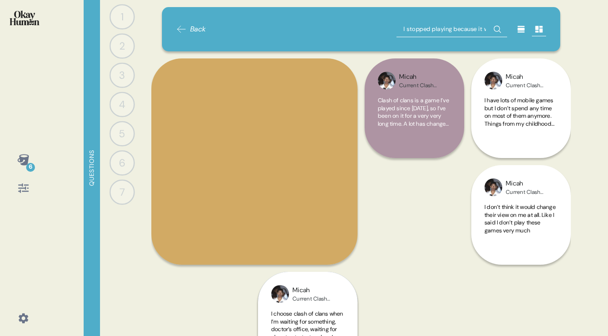
scroll to position [0, 251]
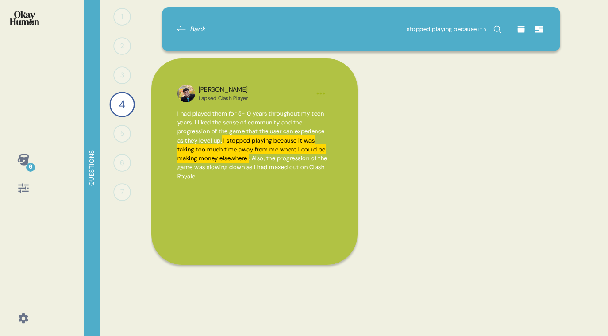
click at [453, 30] on input "I stopped playing because it was taking too much time away from me where I coul…" at bounding box center [452, 29] width 111 height 16
paste input "[PERSON_NAME]"
type input "[PERSON_NAME]"
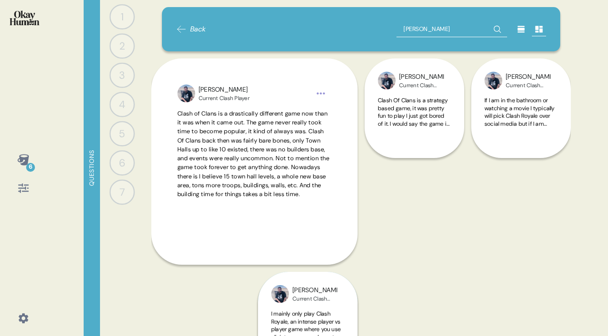
click at [421, 32] on input "[PERSON_NAME]" at bounding box center [452, 29] width 111 height 16
type input "jackson"
